Goal: Use online tool/utility: Utilize a website feature to perform a specific function

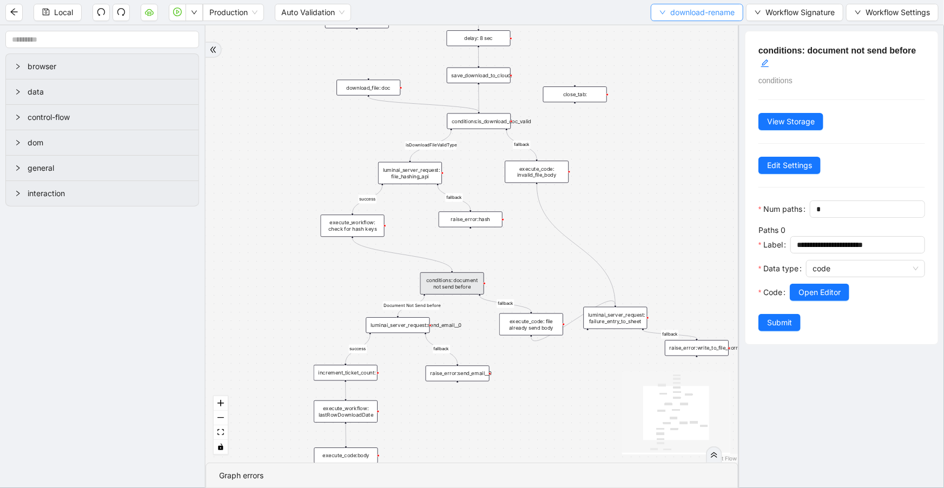
click at [720, 17] on span "download-rename" at bounding box center [702, 12] width 64 height 12
click at [711, 33] on span "Select" at bounding box center [696, 33] width 76 height 12
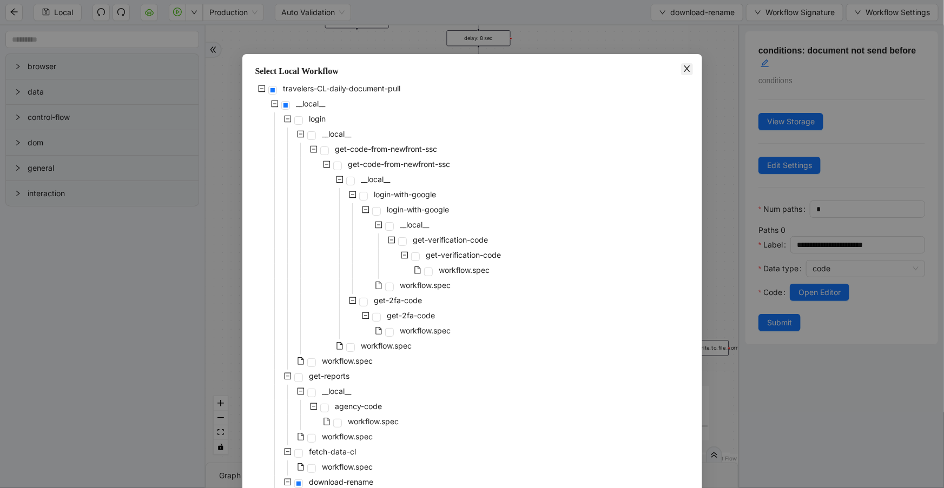
click at [686, 74] on span "Close" at bounding box center [687, 69] width 12 height 12
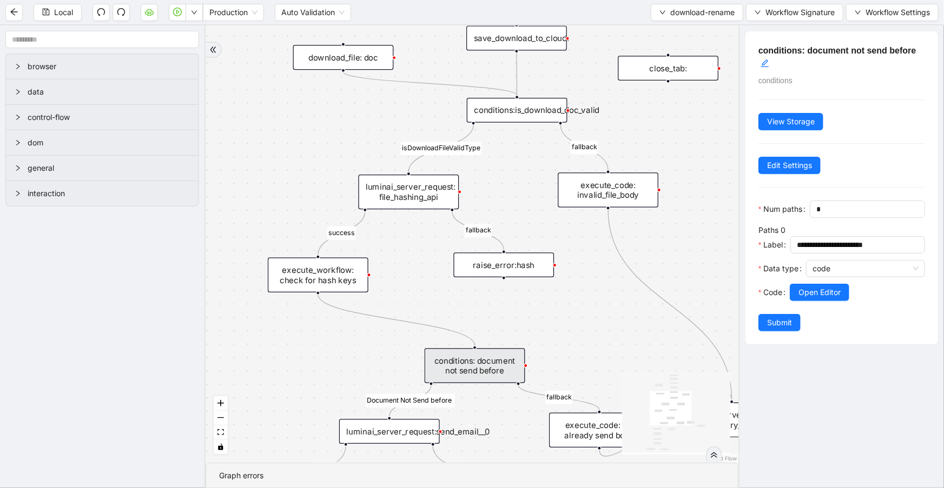
drag, startPoint x: 520, startPoint y: 234, endPoint x: 521, endPoint y: 200, distance: 34.1
click at [521, 200] on div "success fallback fallback success fallback isDownloadFileValidType success Docu…" at bounding box center [472, 244] width 533 height 438
click at [414, 195] on div "luminai_server_request: file_hashing_api" at bounding box center [410, 191] width 101 height 35
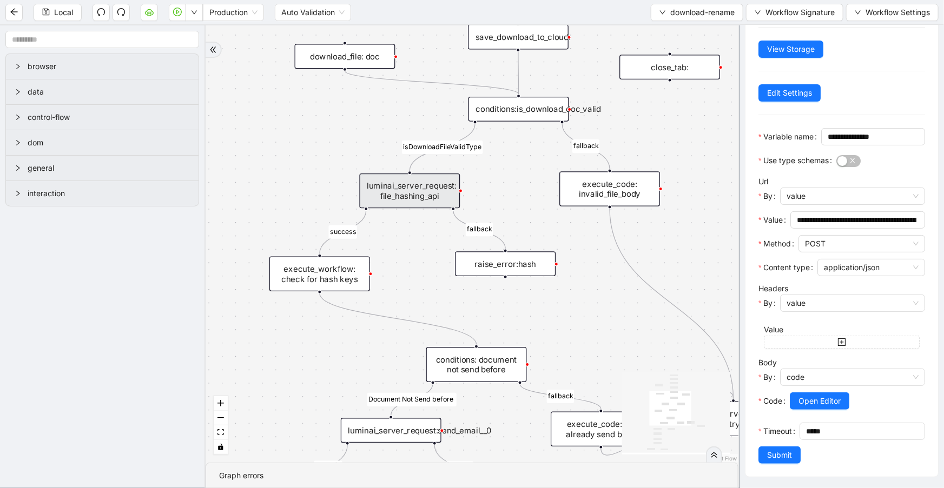
scroll to position [107, 0]
click at [830, 395] on span "Open Editor" at bounding box center [819, 401] width 42 height 12
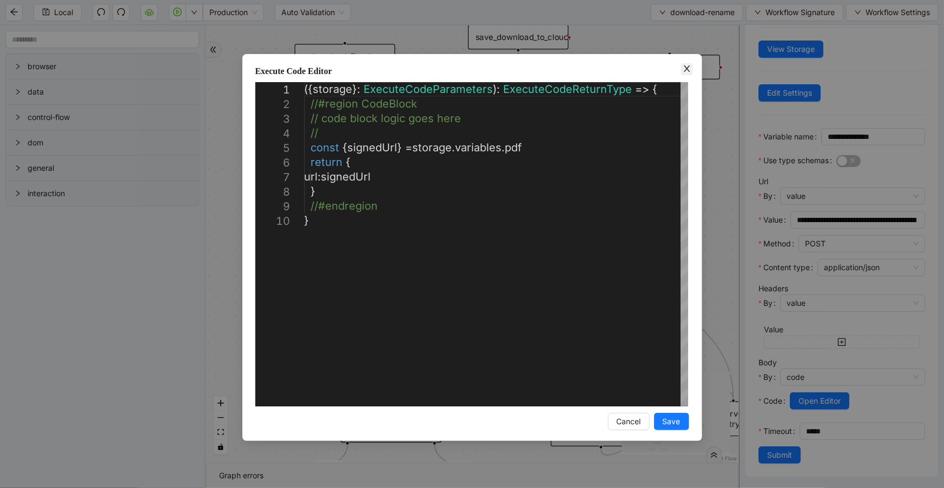
click at [686, 74] on span "Close" at bounding box center [687, 69] width 12 height 12
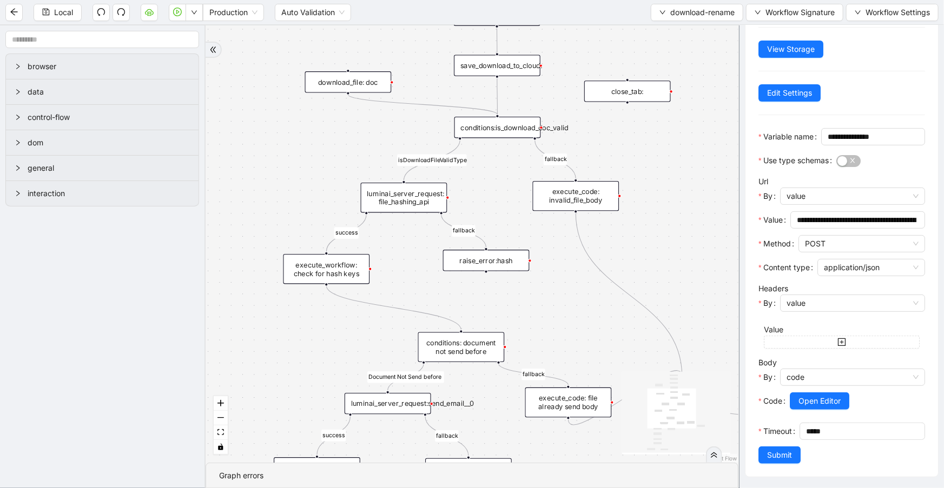
click at [343, 272] on div "execute_workflow: check for hash keys" at bounding box center [326, 269] width 87 height 30
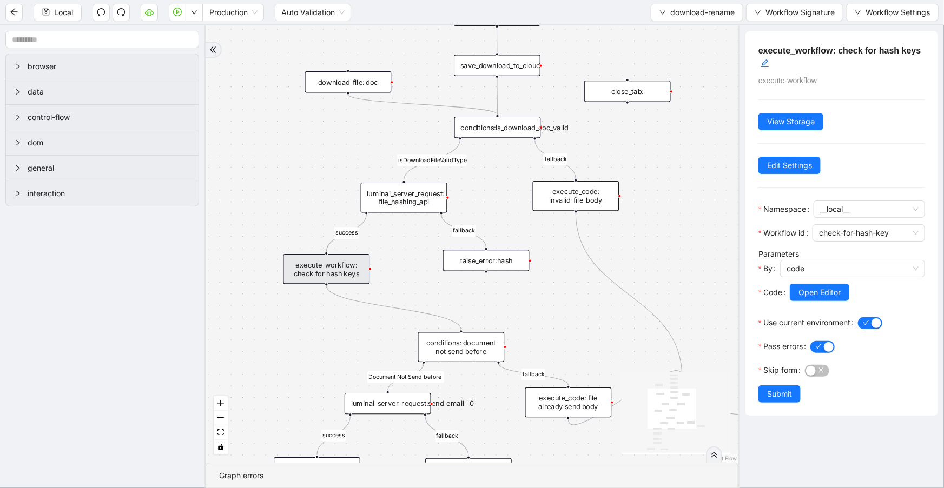
click at [394, 207] on div "luminai_server_request: file_hashing_api" at bounding box center [404, 198] width 87 height 30
